Goal: Communication & Community: Participate in discussion

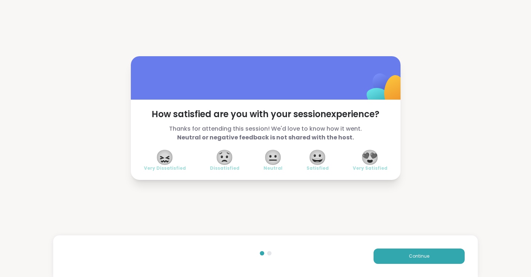
click at [371, 157] on span "😍" at bounding box center [370, 156] width 18 height 13
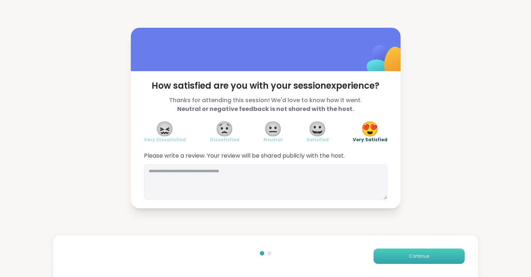
click at [404, 252] on button "Continue" at bounding box center [419, 255] width 91 height 15
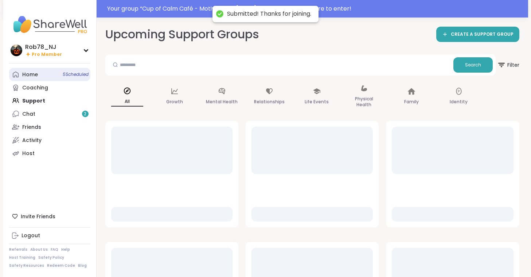
click at [40, 69] on link "Home 5 Scheduled" at bounding box center [49, 74] width 81 height 13
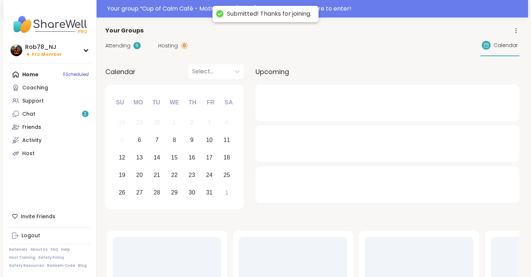
click at [40, 69] on div "Home 5 Scheduled Coaching Support Chat 2 Friends Activity Host" at bounding box center [49, 114] width 81 height 92
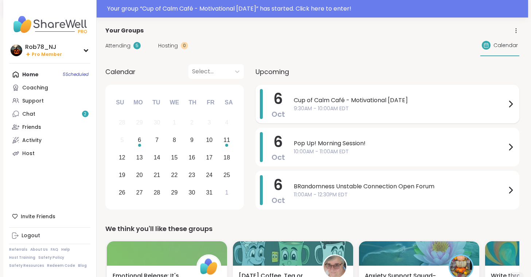
click at [349, 105] on span "9:30AM - 10:00AM EDT" at bounding box center [400, 109] width 212 height 8
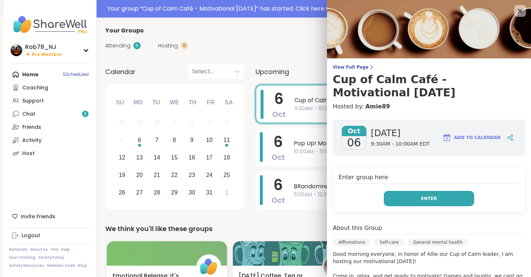
click at [407, 195] on button "Enter" at bounding box center [429, 198] width 90 height 15
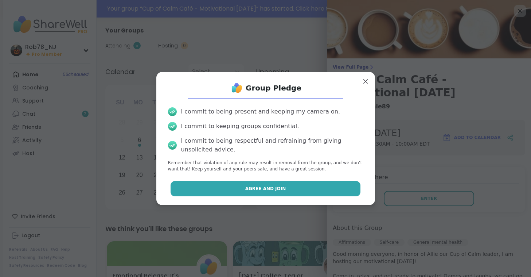
click at [298, 191] on button "Agree and Join" at bounding box center [266, 188] width 190 height 15
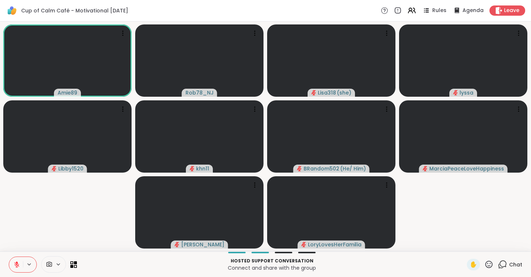
click at [57, 262] on icon at bounding box center [58, 264] width 6 height 6
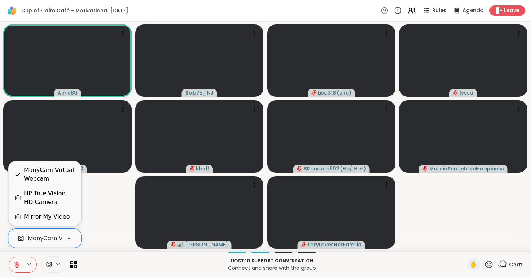
click at [59, 240] on div "ManyCam Virtual Webcam" at bounding box center [67, 238] width 78 height 9
click at [53, 202] on div "HP True Vision HD Camera" at bounding box center [49, 197] width 51 height 17
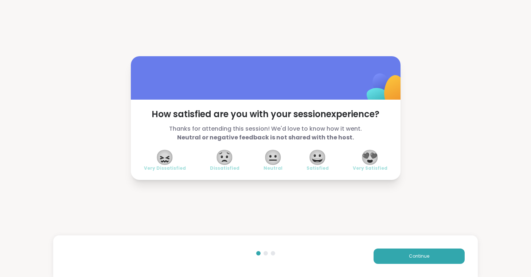
click at [369, 153] on span "😍" at bounding box center [370, 156] width 18 height 13
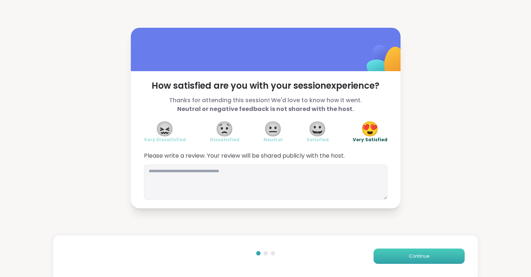
click at [419, 252] on button "Continue" at bounding box center [419, 255] width 91 height 15
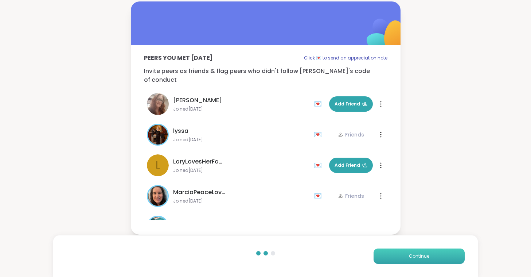
click at [419, 252] on button "Continue" at bounding box center [419, 255] width 91 height 15
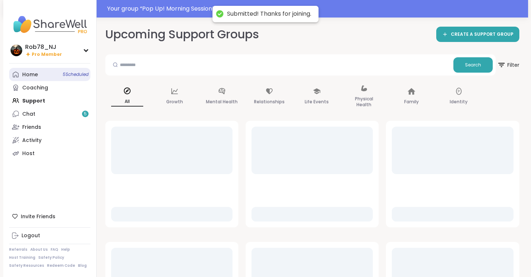
click at [54, 79] on link "Home 5 Scheduled" at bounding box center [49, 74] width 81 height 13
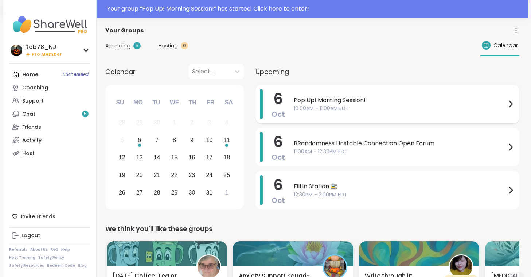
drag, startPoint x: 351, startPoint y: 104, endPoint x: 345, endPoint y: 104, distance: 5.1
click at [345, 104] on span "Pop Up! Morning Session!" at bounding box center [400, 100] width 212 height 9
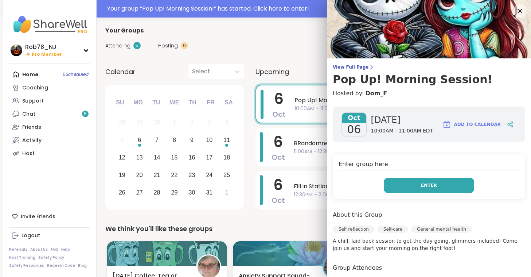
click at [417, 184] on button "Enter" at bounding box center [429, 184] width 90 height 15
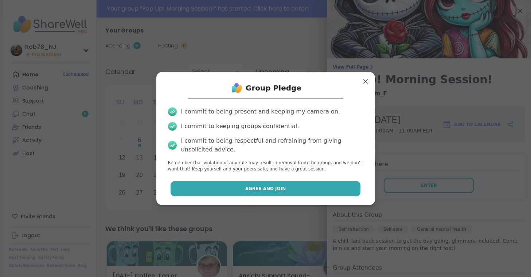
click at [315, 192] on button "Agree and Join" at bounding box center [266, 188] width 190 height 15
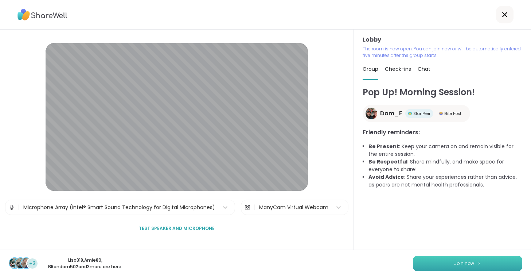
click at [450, 263] on button "Join now" at bounding box center [467, 262] width 109 height 15
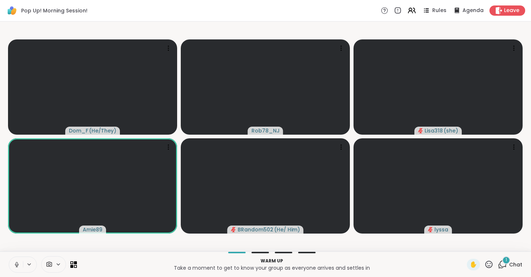
click at [17, 264] on icon at bounding box center [16, 264] width 7 height 7
click at [55, 263] on span at bounding box center [49, 264] width 14 height 7
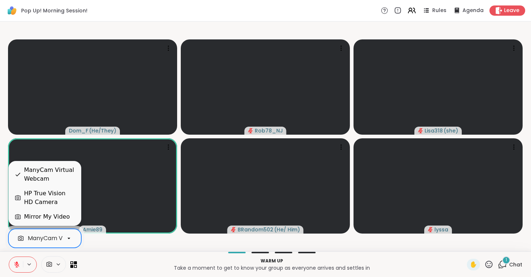
click at [58, 240] on div "ManyCam Virtual Webcam" at bounding box center [67, 238] width 78 height 9
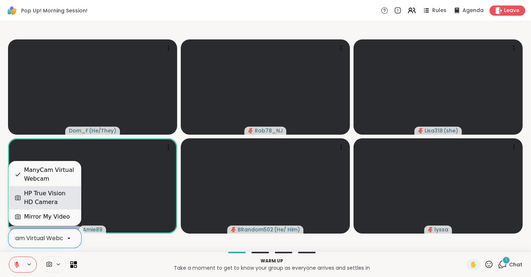
click at [63, 199] on div "HP True Vision HD Camera" at bounding box center [49, 197] width 51 height 17
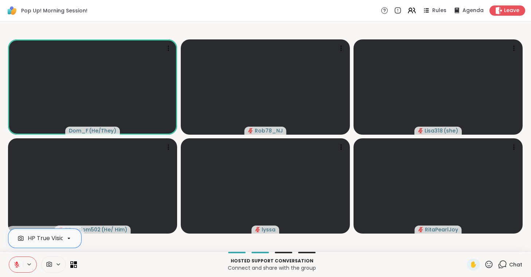
click at [16, 264] on icon at bounding box center [16, 264] width 5 height 5
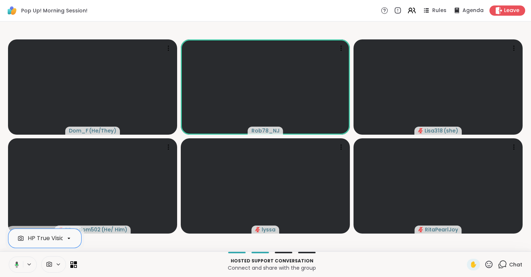
click at [16, 264] on icon at bounding box center [17, 264] width 2 height 2
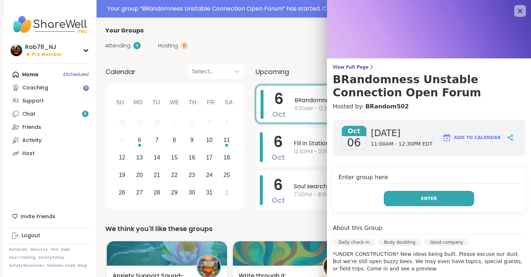
click at [402, 200] on button "Enter" at bounding box center [429, 198] width 90 height 15
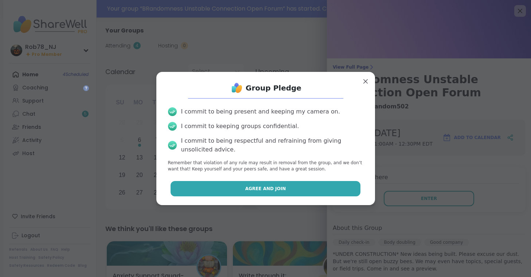
click at [287, 190] on button "Agree and Join" at bounding box center [266, 188] width 190 height 15
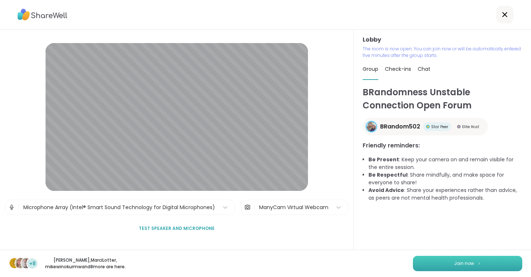
click at [433, 262] on button "Join now" at bounding box center [467, 262] width 109 height 15
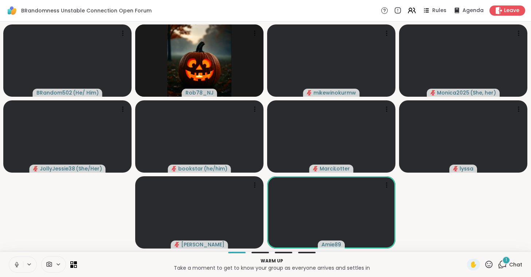
click at [19, 265] on icon at bounding box center [16, 264] width 7 height 7
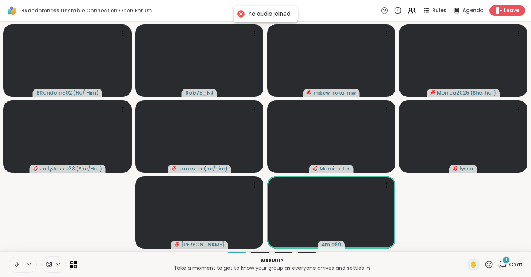
click at [19, 265] on icon at bounding box center [16, 264] width 7 height 7
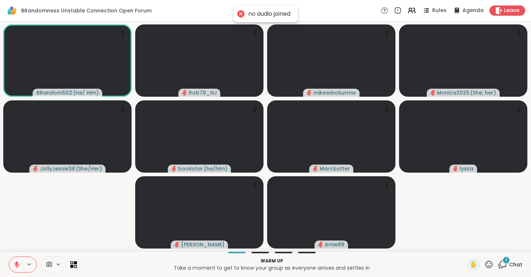
click at [49, 265] on icon at bounding box center [49, 263] width 5 height 5
click at [48, 238] on div "ManyCam Virtual Webcam" at bounding box center [67, 238] width 78 height 9
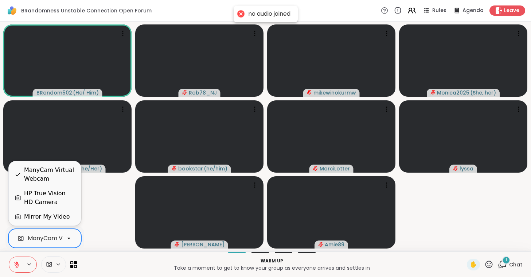
scroll to position [0, 32]
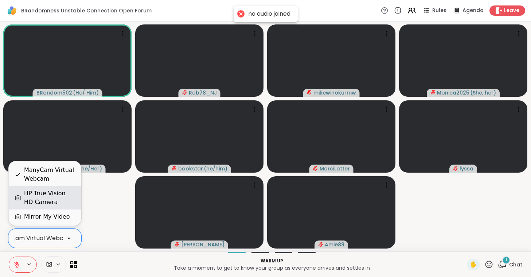
click at [45, 197] on div "HP True Vision HD Camera" at bounding box center [49, 197] width 51 height 17
